Goal: Task Accomplishment & Management: Manage account settings

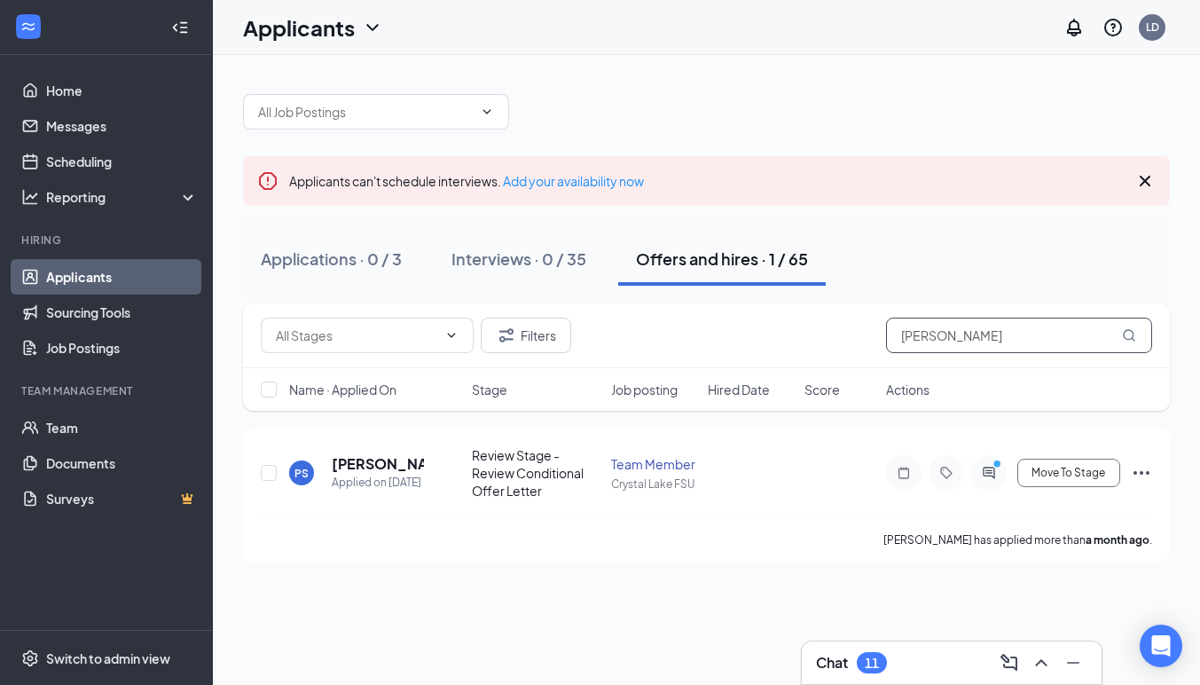
click at [965, 338] on input "[PERSON_NAME]" at bounding box center [1019, 335] width 266 height 35
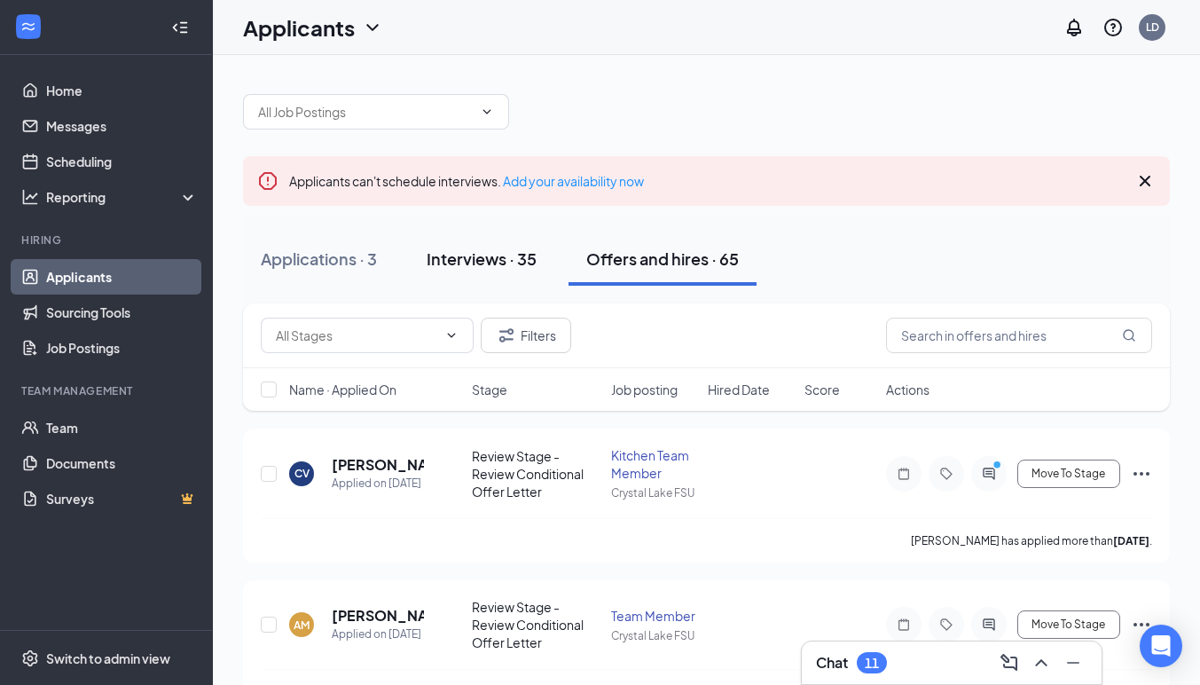
click at [506, 259] on div "Interviews · 35" at bounding box center [482, 259] width 110 height 22
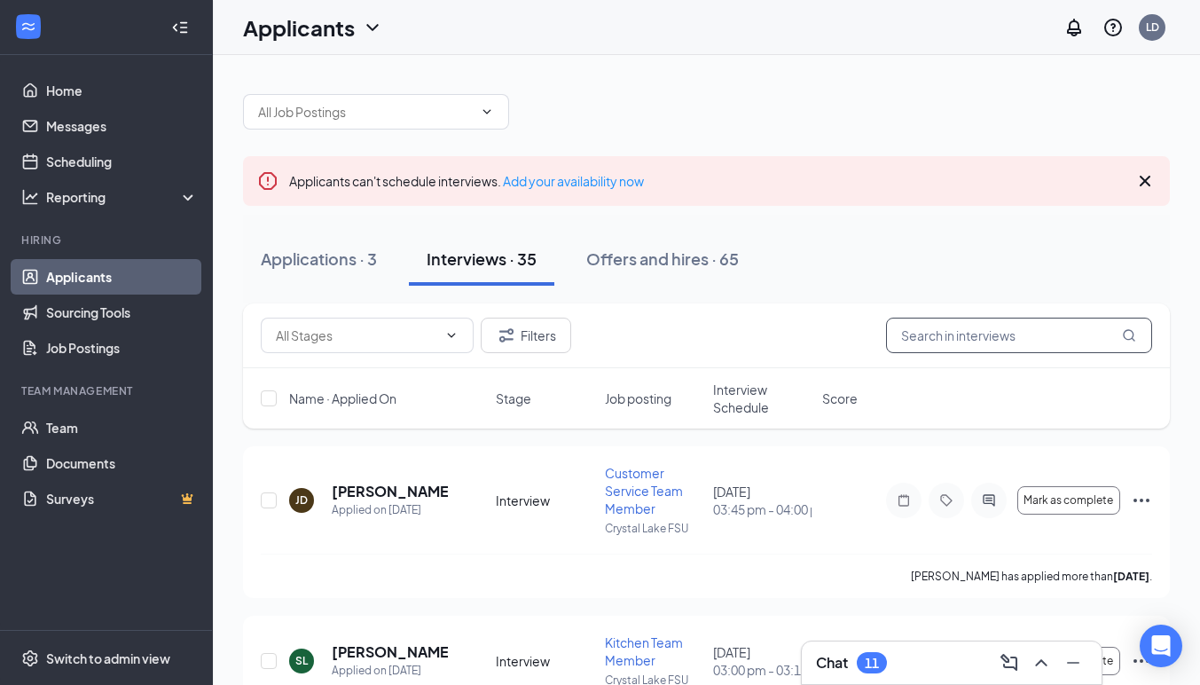
click at [925, 339] on input "text" at bounding box center [1019, 335] width 266 height 35
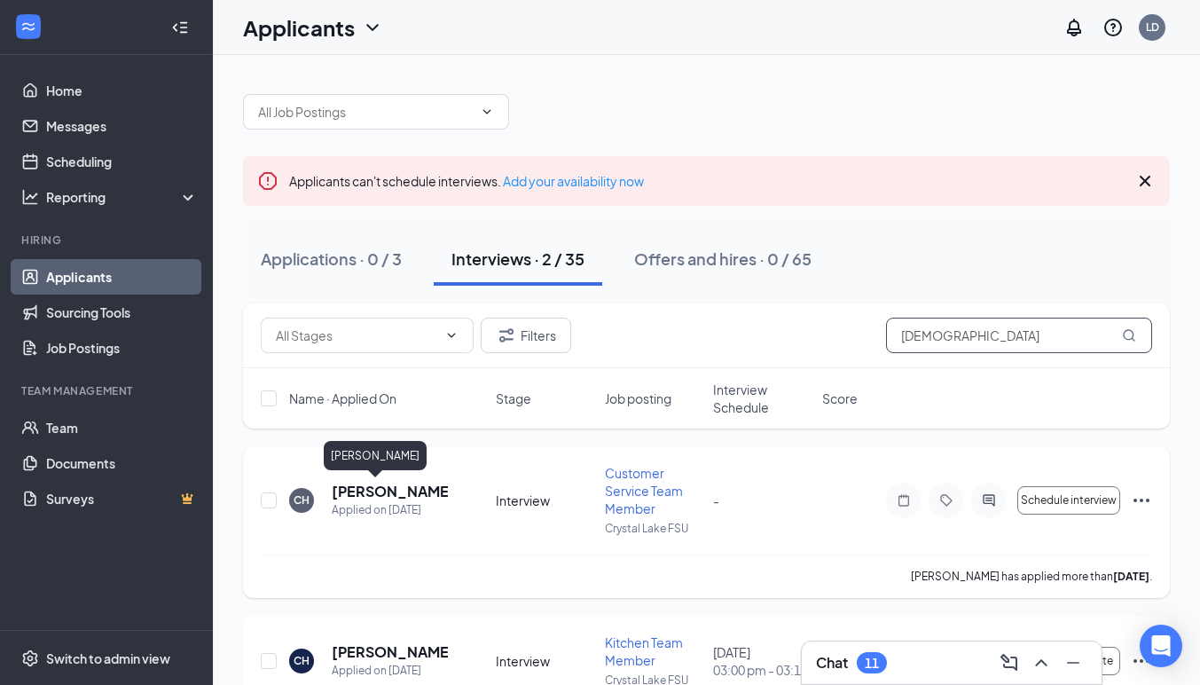
type input "[DEMOGRAPHIC_DATA]"
click at [382, 492] on h5 "[PERSON_NAME]" at bounding box center [390, 492] width 116 height 20
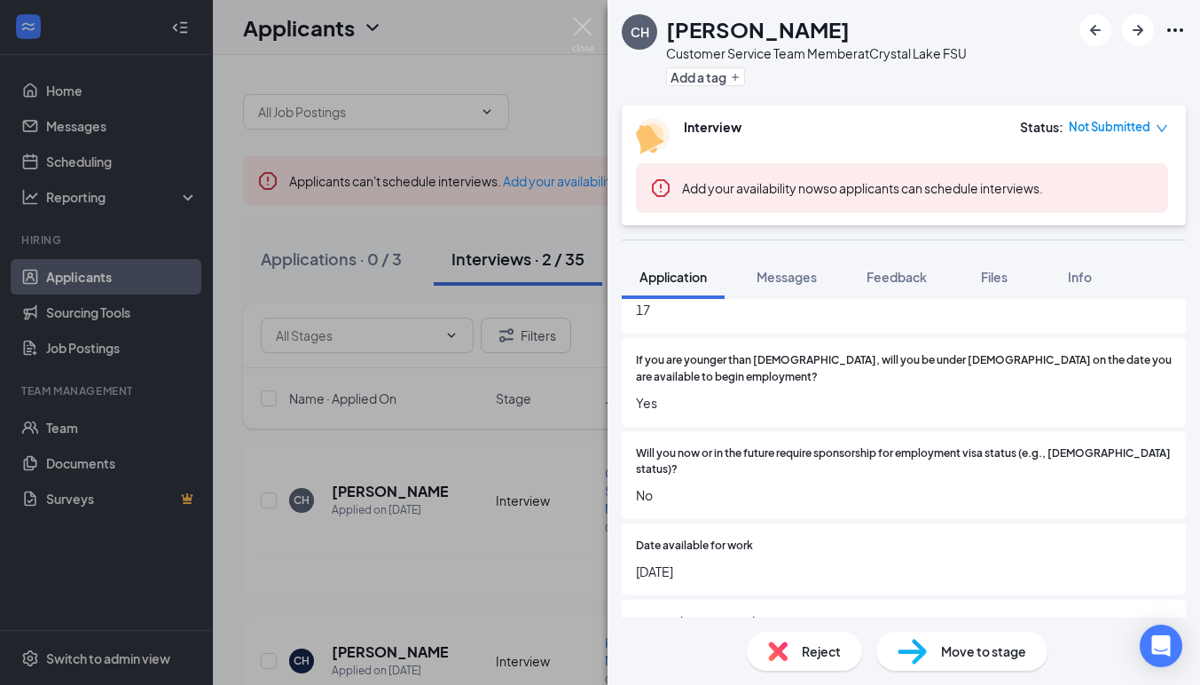
scroll to position [427, 0]
click at [584, 28] on img at bounding box center [583, 35] width 22 height 35
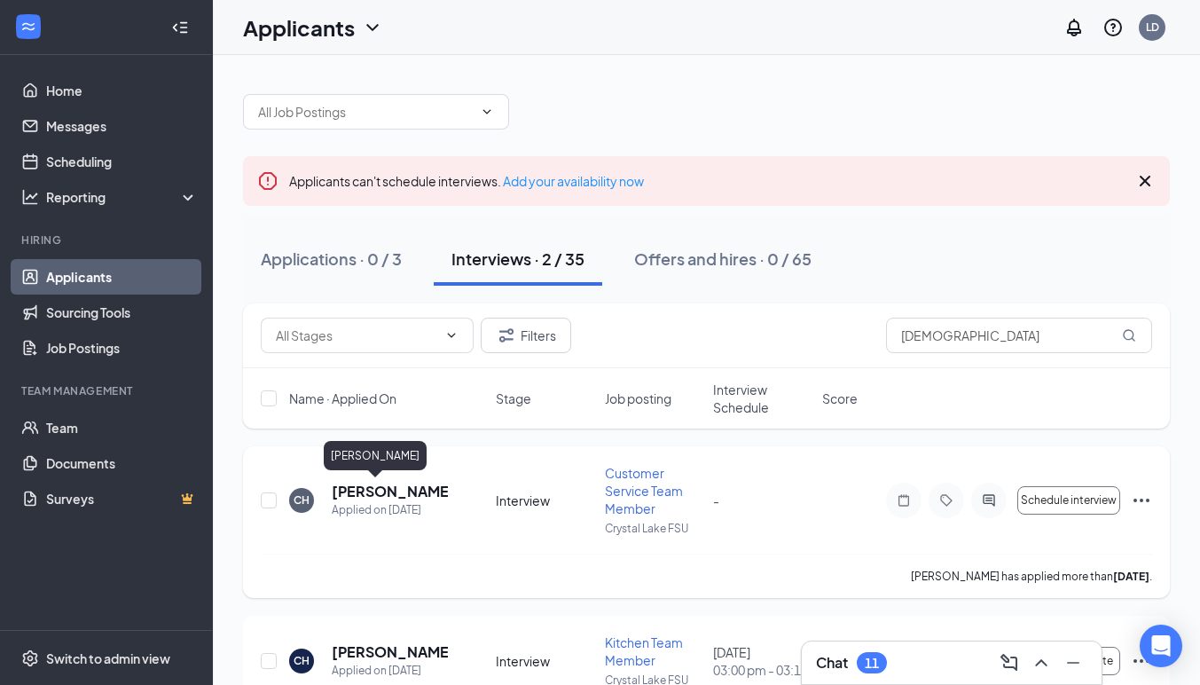
click at [404, 492] on h5 "[PERSON_NAME]" at bounding box center [390, 492] width 116 height 20
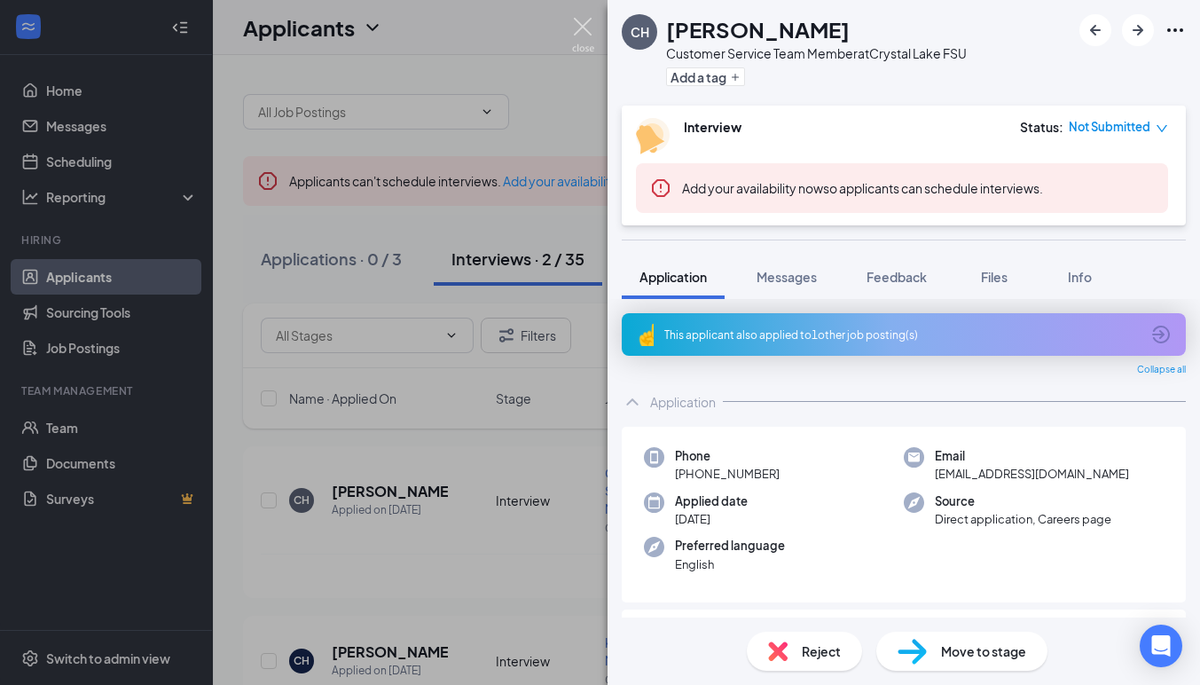
click at [586, 17] on div "CH [PERSON_NAME] Customer Service Team Member at [GEOGRAPHIC_DATA] Add a tag In…" at bounding box center [600, 342] width 1200 height 685
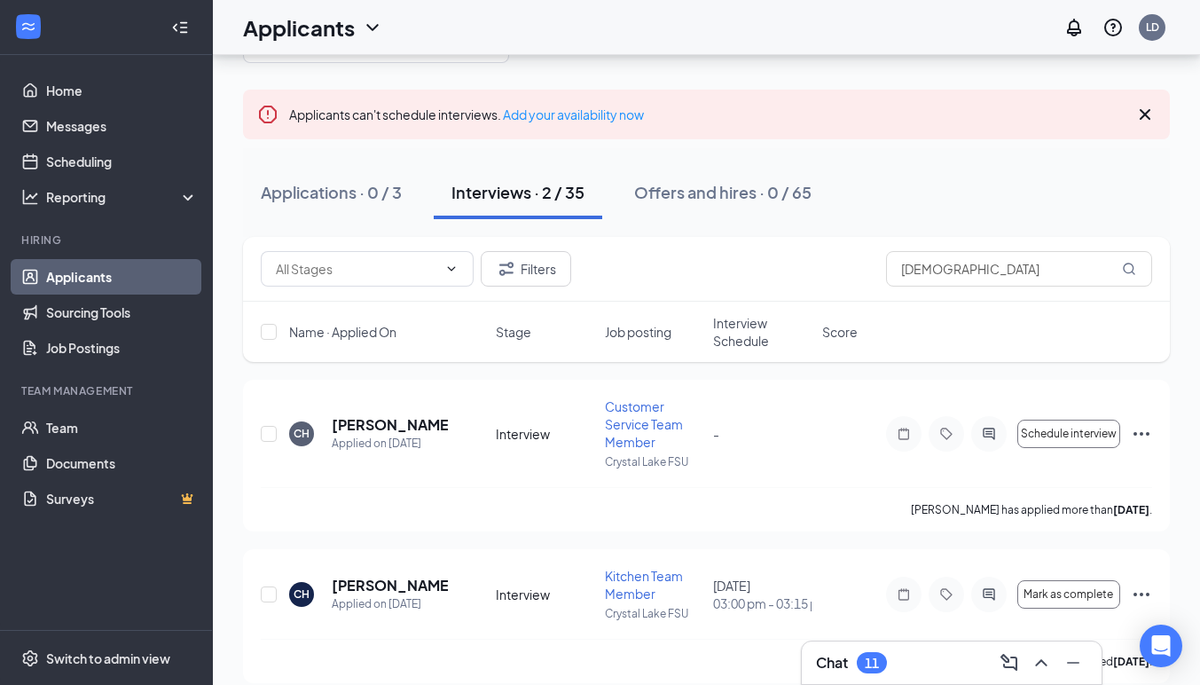
scroll to position [86, 0]
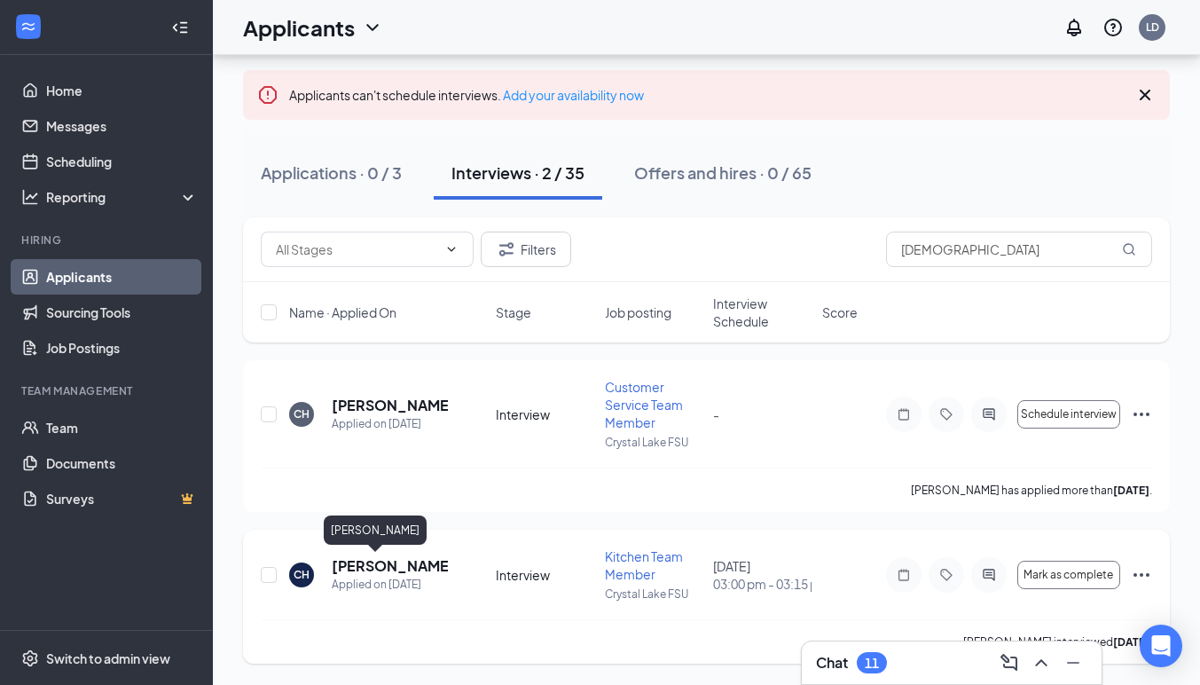
click at [387, 569] on h5 "[PERSON_NAME]" at bounding box center [390, 566] width 116 height 20
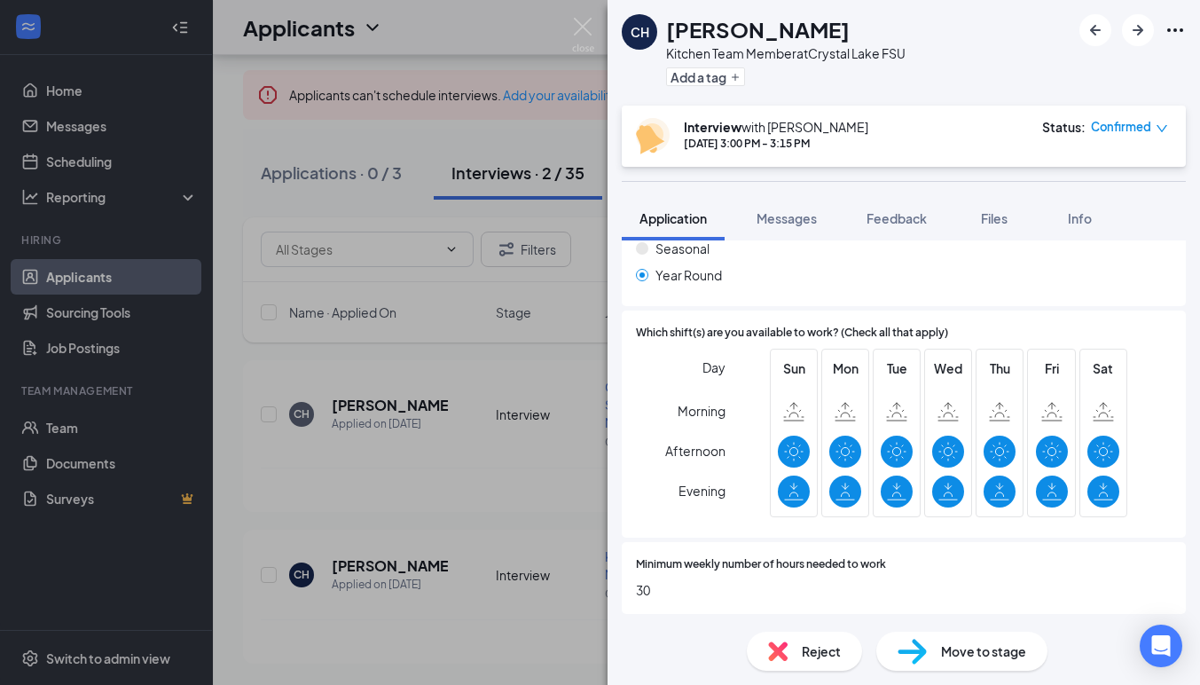
scroll to position [770, 0]
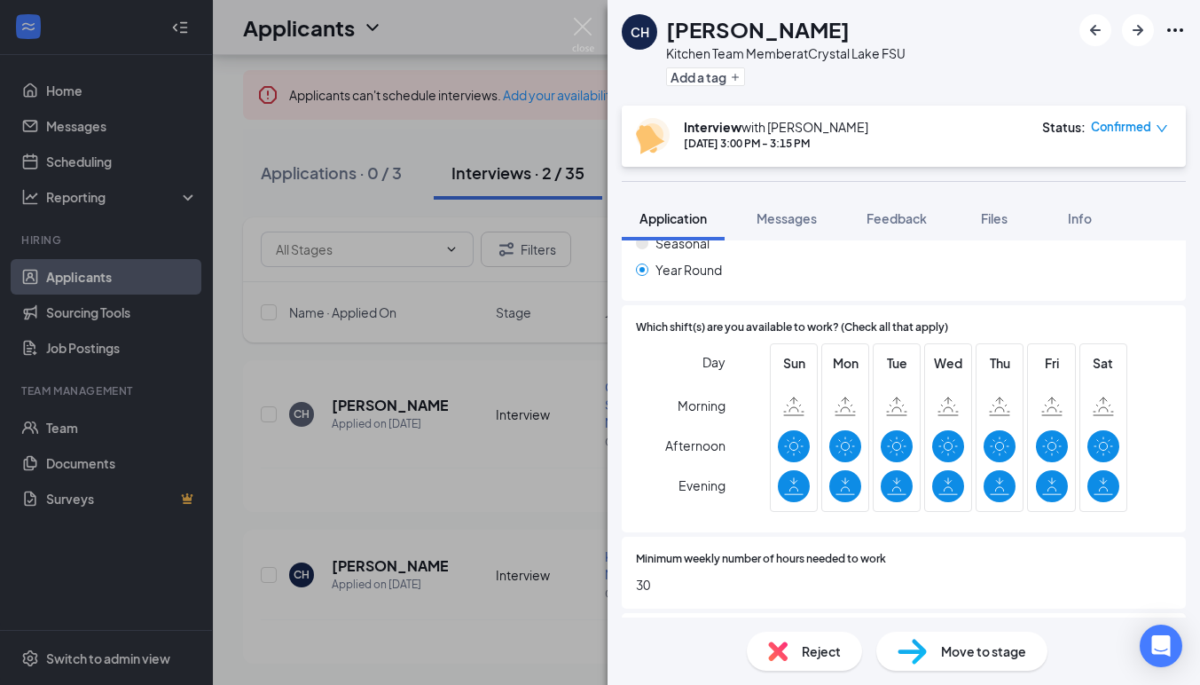
drag, startPoint x: 917, startPoint y: 32, endPoint x: 666, endPoint y: 36, distance: 250.2
click at [666, 36] on div "CH [PERSON_NAME] Kitchen Team Member at [GEOGRAPHIC_DATA] Add a tag" at bounding box center [904, 53] width 593 height 106
copy h1 "[PERSON_NAME]"
